Goal: Task Accomplishment & Management: Use online tool/utility

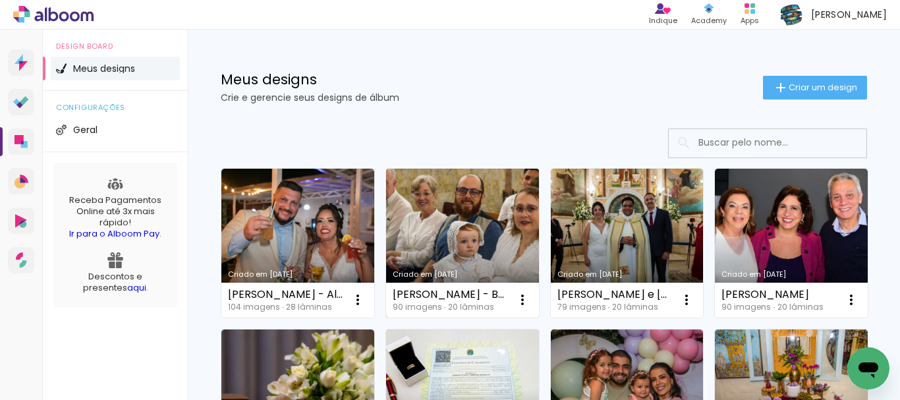
click at [440, 201] on link "Criado em [DATE]" at bounding box center [462, 243] width 153 height 149
